Goal: Obtain resource: Download file/media

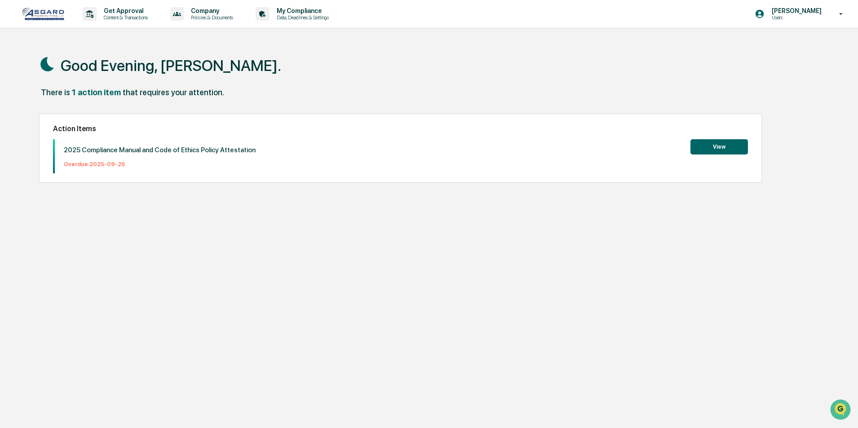
click at [713, 143] on button "View" at bounding box center [720, 146] width 58 height 15
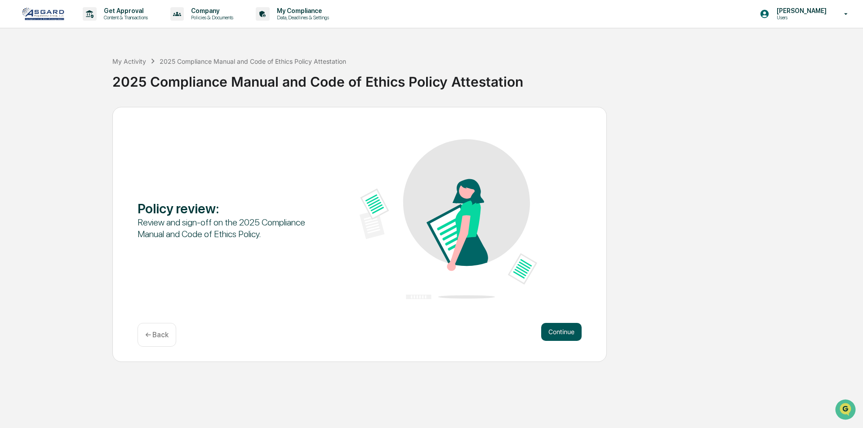
click at [563, 329] on button "Continue" at bounding box center [561, 332] width 40 height 18
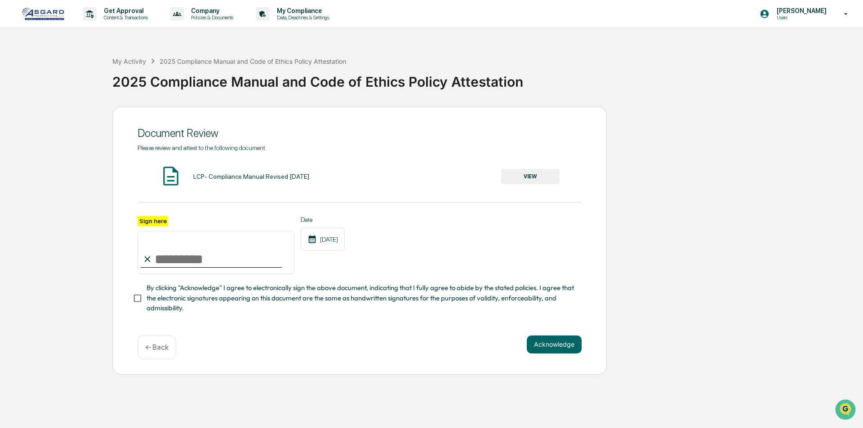
click at [521, 174] on button "VIEW" at bounding box center [530, 176] width 58 height 15
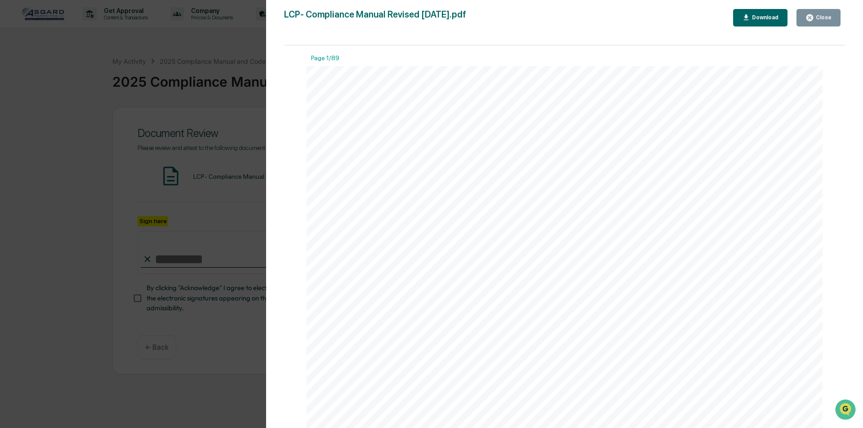
scroll to position [3019, 0]
click at [759, 16] on div "Download" at bounding box center [764, 17] width 28 height 6
drag, startPoint x: 825, startPoint y: 17, endPoint x: 805, endPoint y: 41, distance: 31.2
click at [825, 17] on div "Close" at bounding box center [823, 17] width 18 height 6
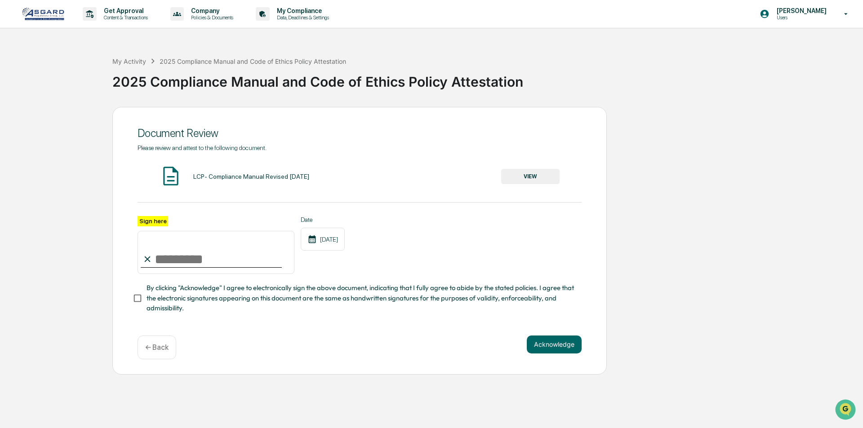
click at [189, 248] on input "Sign here" at bounding box center [216, 252] width 157 height 43
type input "**********"
click at [551, 352] on button "Acknowledge" at bounding box center [554, 345] width 55 height 18
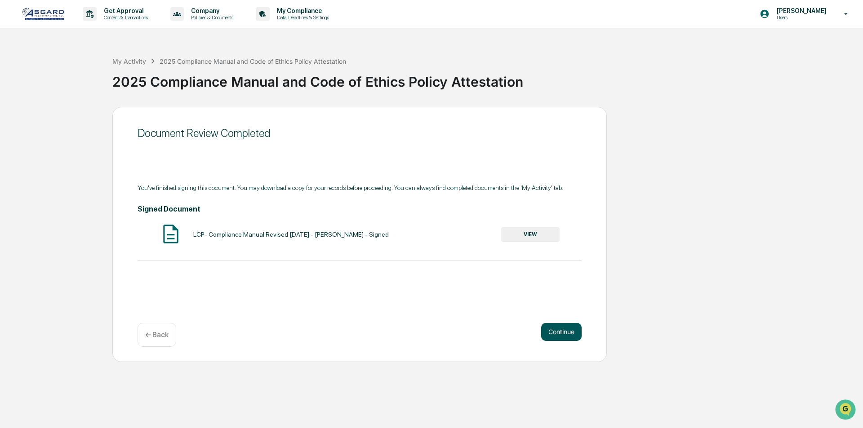
click at [572, 334] on button "Continue" at bounding box center [561, 332] width 40 height 18
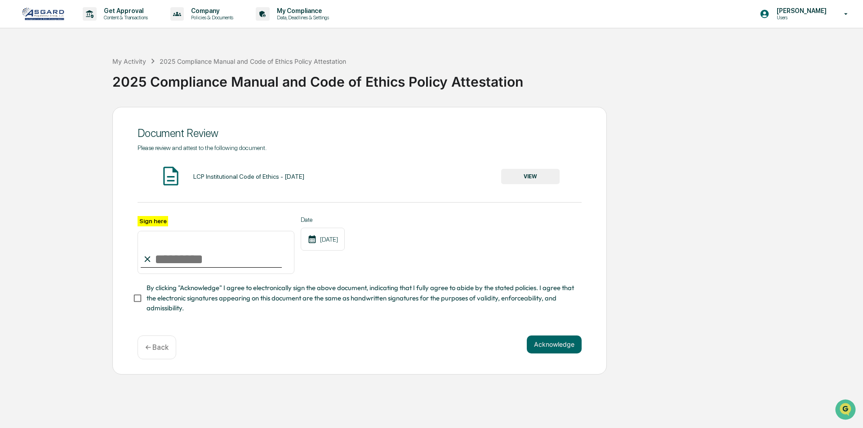
click at [522, 175] on button "VIEW" at bounding box center [530, 176] width 58 height 15
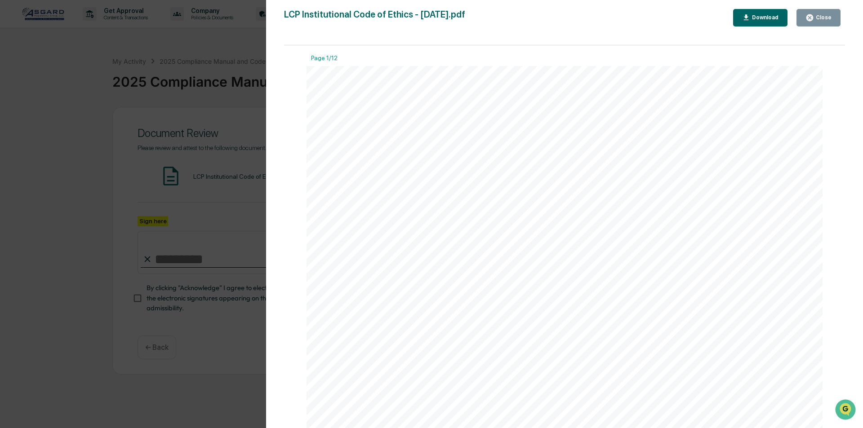
click at [757, 12] on button "Download" at bounding box center [760, 18] width 55 height 18
click at [834, 18] on button "Close" at bounding box center [818, 18] width 44 height 18
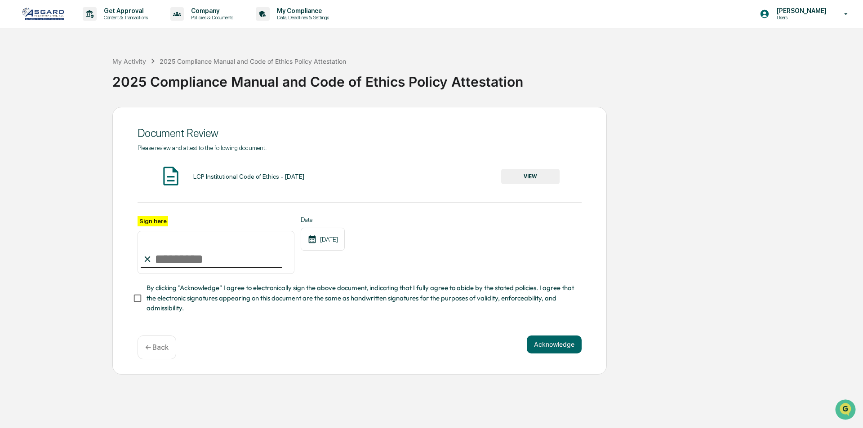
click at [204, 264] on input "Sign here" at bounding box center [216, 252] width 157 height 43
type input "**********"
click at [542, 347] on button "Acknowledge" at bounding box center [554, 345] width 55 height 18
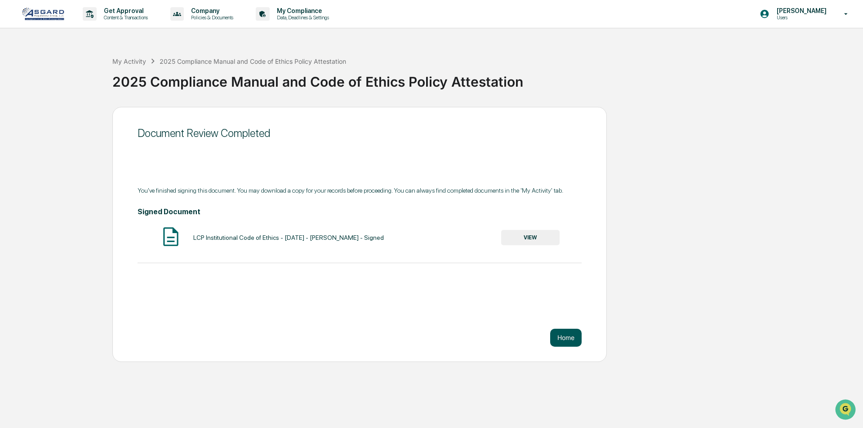
click at [565, 340] on button "Home" at bounding box center [565, 338] width 31 height 18
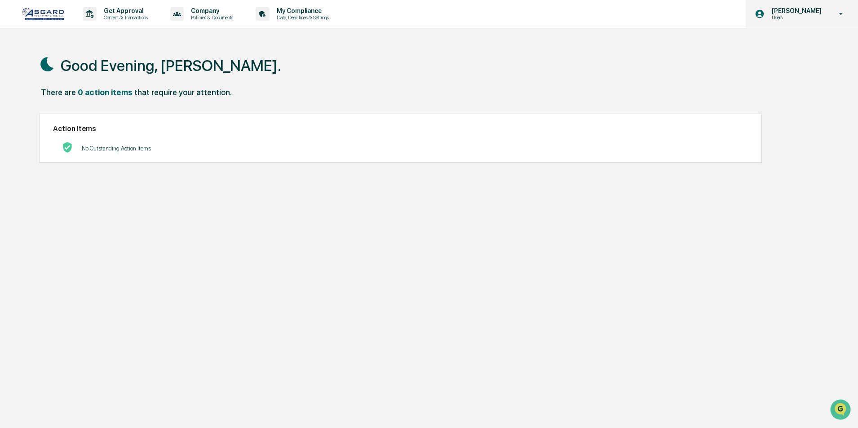
click at [839, 14] on icon at bounding box center [842, 14] width 16 height 9
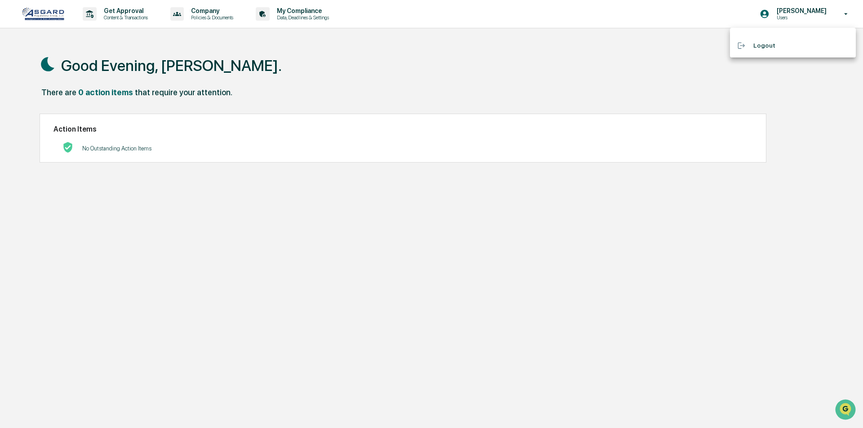
click at [766, 45] on li "Logout" at bounding box center [793, 45] width 126 height 17
